Goal: Transaction & Acquisition: Purchase product/service

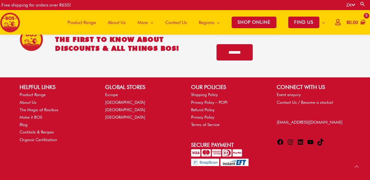
scroll to position [1322, 0]
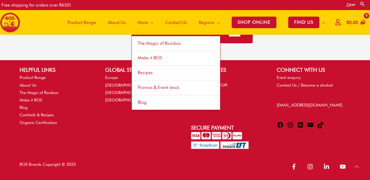
click at [160, 47] on link "The Magic of Rooibos" at bounding box center [176, 43] width 88 height 15
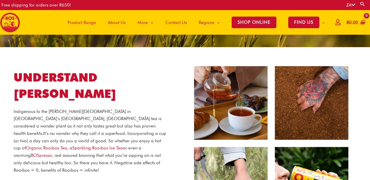
scroll to position [81, 0]
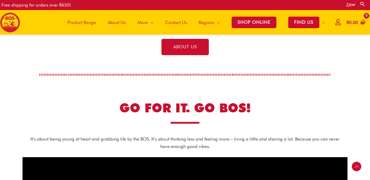
scroll to position [273, 0]
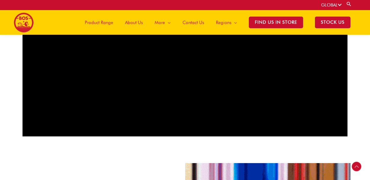
scroll to position [281, 0]
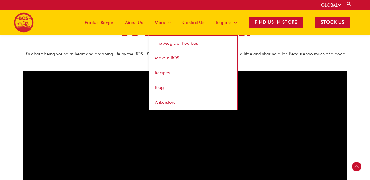
click at [169, 100] on span "Ankorstore" at bounding box center [165, 102] width 21 height 5
click at [132, 21] on span "About Us" at bounding box center [134, 23] width 18 height 18
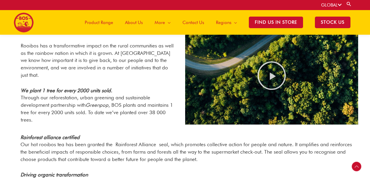
scroll to position [389, 0]
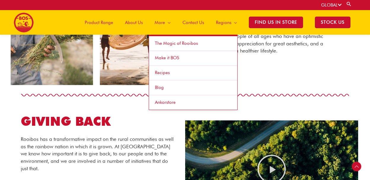
click at [167, 57] on span "Make it BOS" at bounding box center [167, 57] width 24 height 5
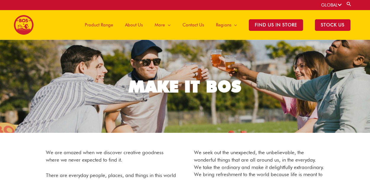
click at [100, 26] on span "Product Range" at bounding box center [99, 25] width 28 height 18
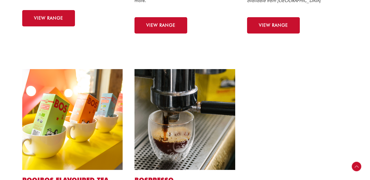
scroll to position [202, 0]
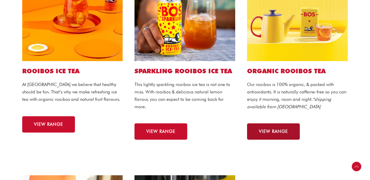
click at [287, 130] on span "VIEW RANGE" at bounding box center [273, 131] width 29 height 4
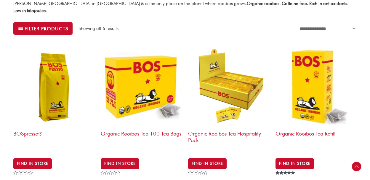
scroll to position [210, 0]
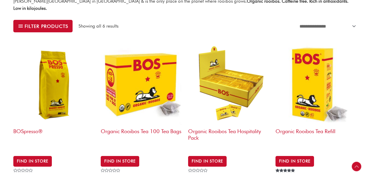
click at [316, 72] on img at bounding box center [316, 84] width 81 height 81
